Goal: Information Seeking & Learning: Understand process/instructions

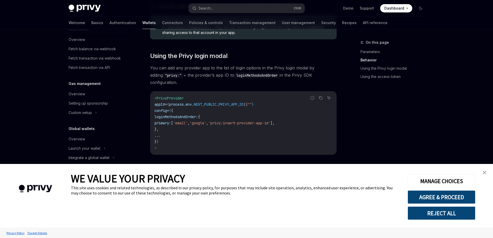
scroll to position [358, 0]
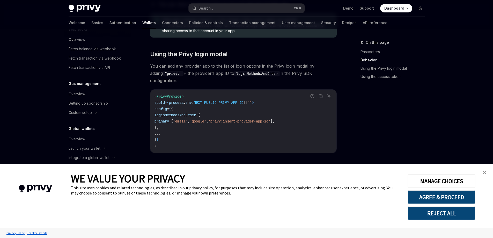
click at [484, 174] on link "close banner" at bounding box center [484, 172] width 10 height 10
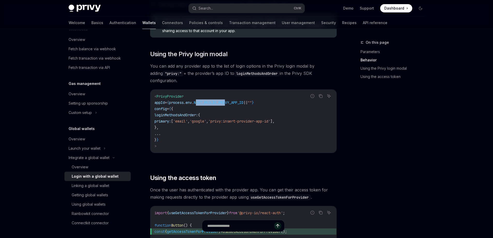
drag, startPoint x: 209, startPoint y: 96, endPoint x: 240, endPoint y: 96, distance: 31.6
click at [238, 100] on span "NEXT_PUBLIC_PRIVY_APP_ID" at bounding box center [219, 102] width 50 height 5
click at [240, 100] on span "NEXT_PUBLIC_PRIVY_APP_ID" at bounding box center [219, 102] width 50 height 5
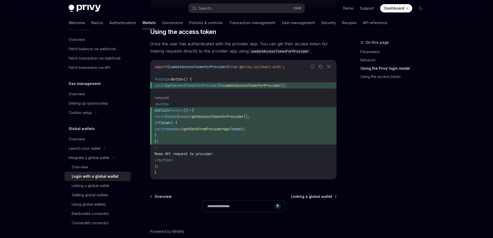
scroll to position [524, 0]
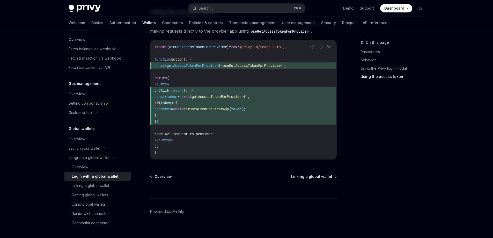
drag, startPoint x: 231, startPoint y: 99, endPoint x: 243, endPoint y: 98, distance: 12.2
click at [242, 100] on span "if ( token ) {" at bounding box center [244, 103] width 178 height 6
drag, startPoint x: 241, startPoint y: 102, endPoint x: 252, endPoint y: 102, distance: 11.1
click at [229, 107] on span "getDataFromProviderApp" at bounding box center [206, 109] width 46 height 5
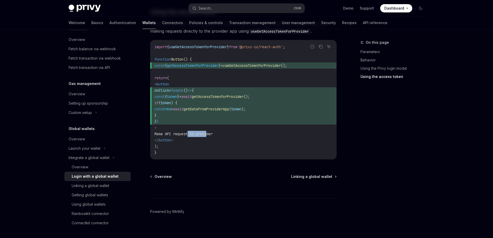
drag, startPoint x: 197, startPoint y: 129, endPoint x: 212, endPoint y: 129, distance: 14.5
click at [211, 131] on span "Make API request to provider" at bounding box center [184, 133] width 58 height 5
click at [212, 131] on span "Make API request to provider" at bounding box center [184, 133] width 58 height 5
click at [307, 174] on span "Linking a global wallet" at bounding box center [311, 176] width 41 height 5
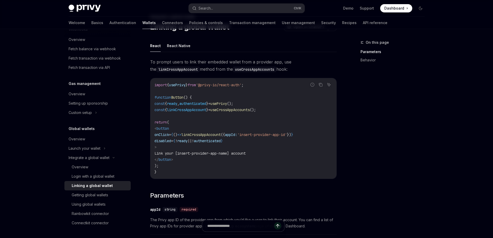
scroll to position [52, 0]
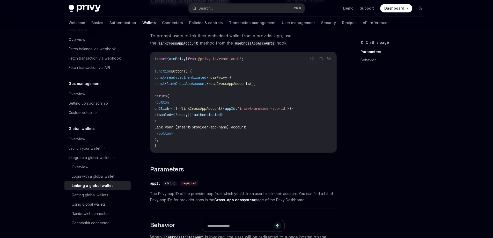
type textarea "*"
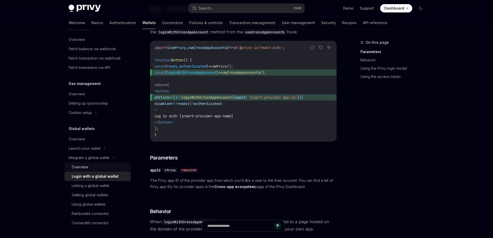
scroll to position [104, 0]
